Goal: Entertainment & Leisure: Consume media (video, audio)

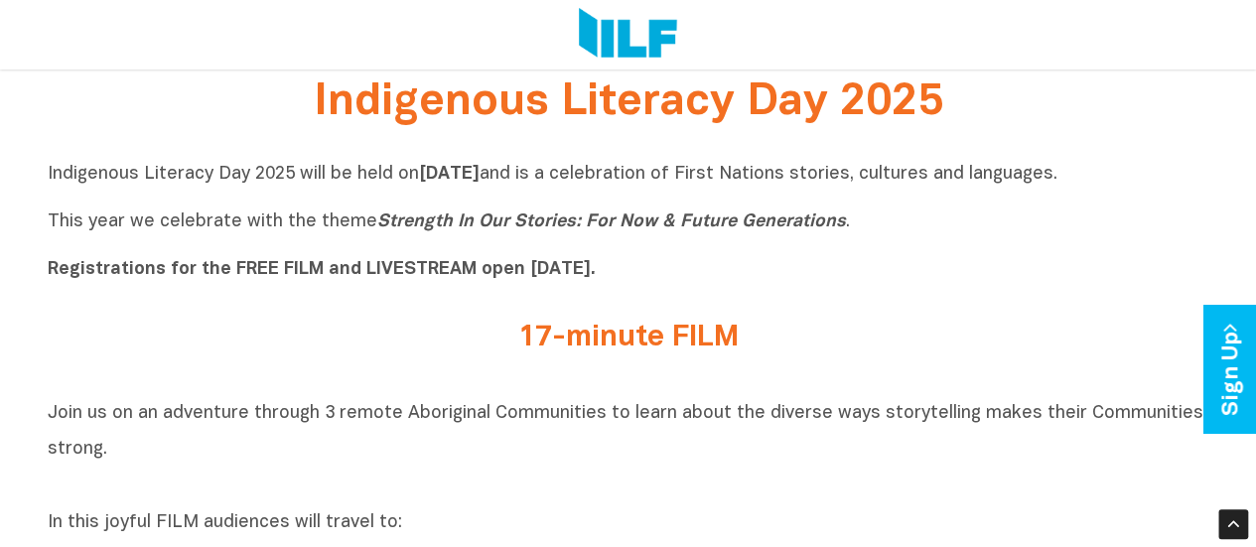
scroll to position [536, 0]
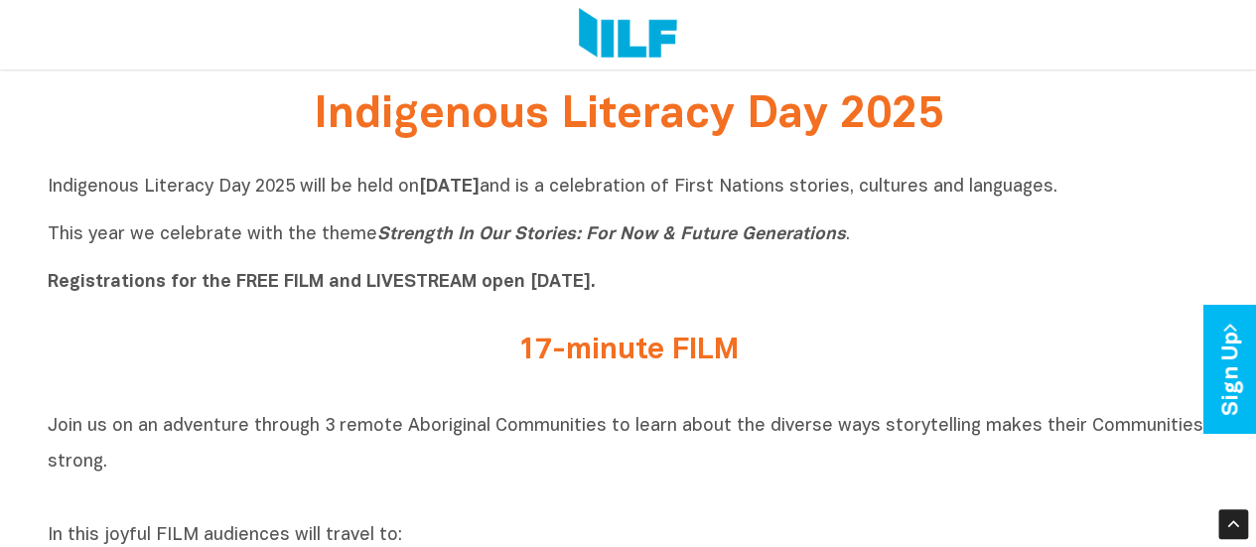
click at [371, 284] on b "Registrations for the FREE FILM and LIVESTREAM open [DATE]." at bounding box center [322, 282] width 548 height 17
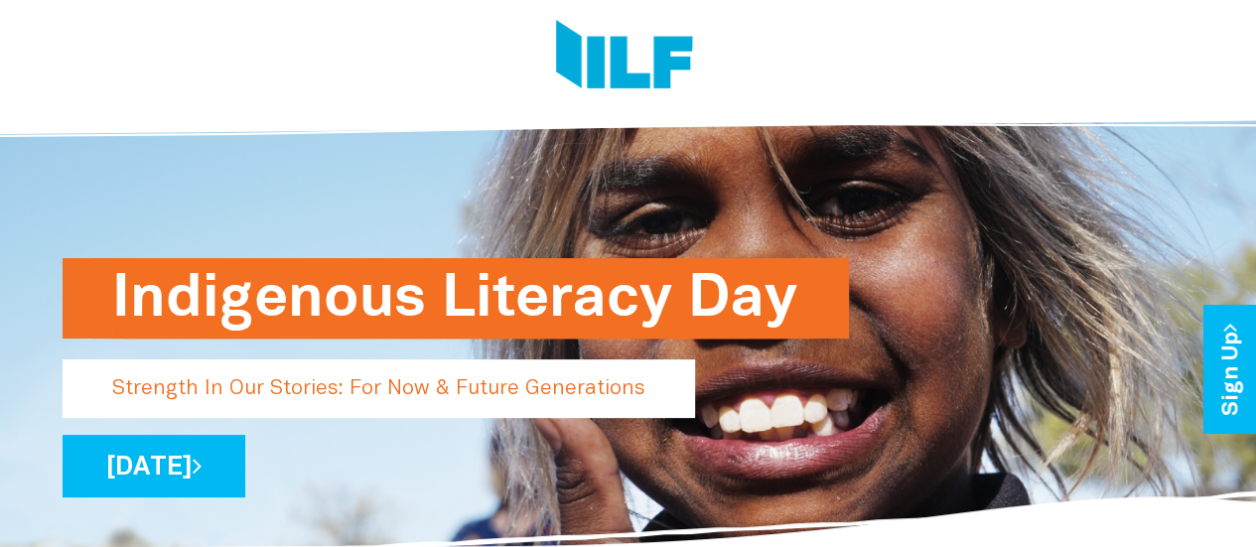
scroll to position [0, 0]
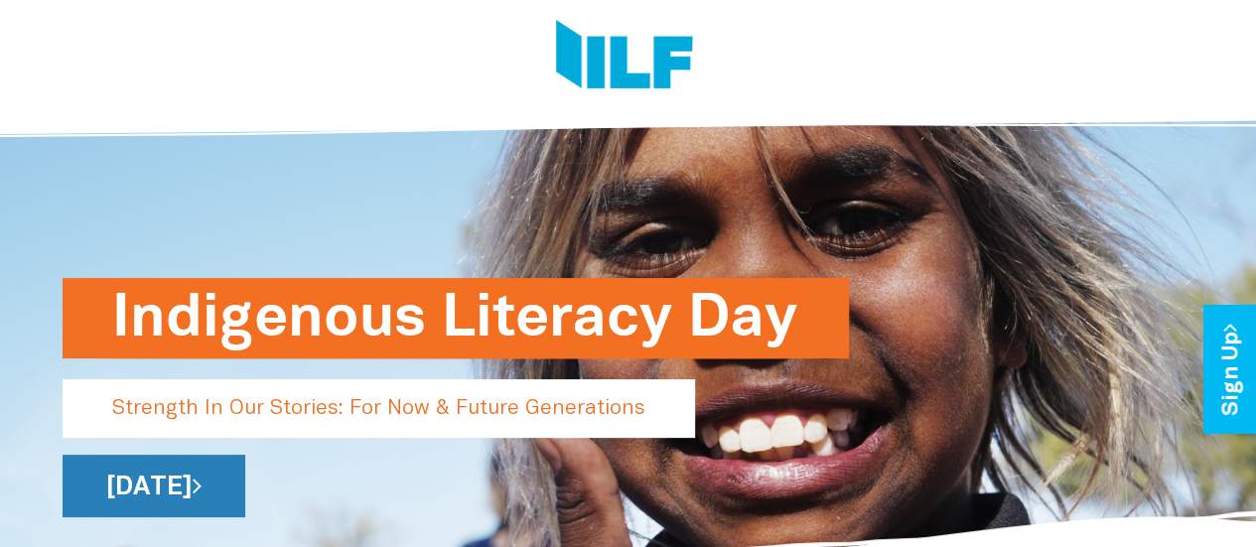
click at [245, 500] on link "[DATE]" at bounding box center [154, 486] width 183 height 63
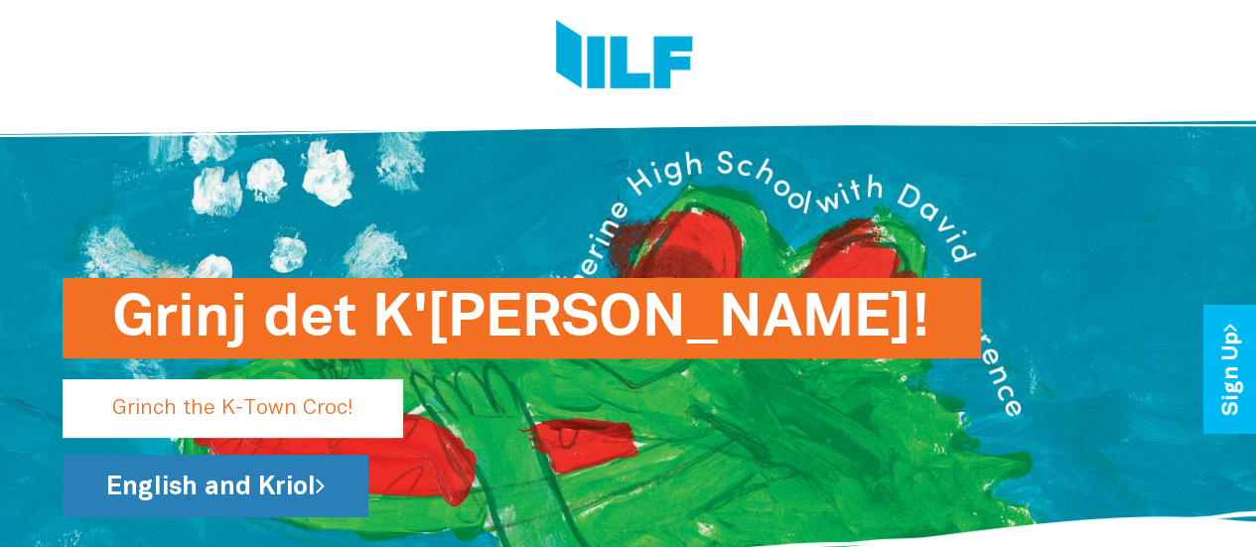
click at [199, 482] on link "English and Kriol" at bounding box center [216, 486] width 306 height 63
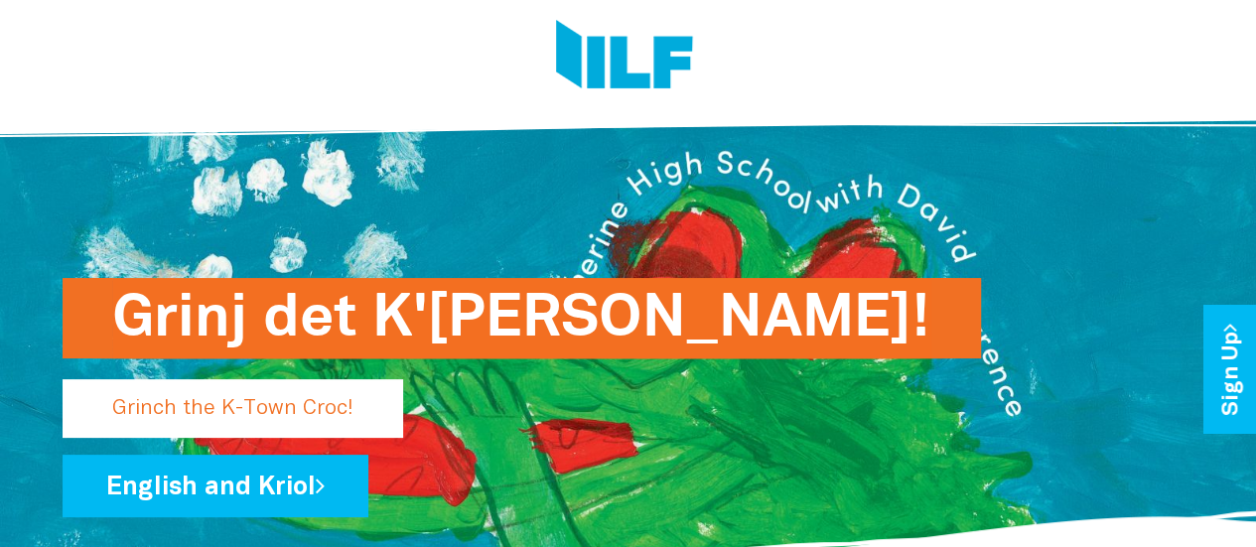
click at [322, 309] on h1 "Grinj det K'Taun Krok!" at bounding box center [521, 318] width 819 height 80
